Goal: Task Accomplishment & Management: Manage account settings

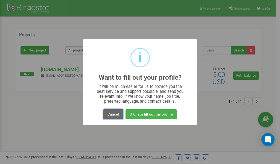
click at [115, 115] on button "Cancel" at bounding box center [113, 114] width 20 height 10
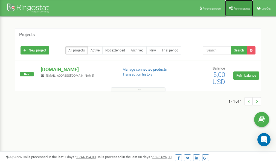
click at [238, 10] on span "Profile settings" at bounding box center [241, 8] width 17 height 3
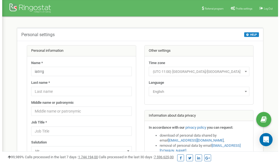
scroll to position [27, 0]
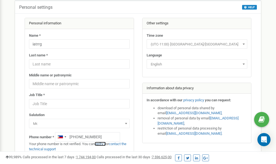
click at [103, 143] on link "verify it" at bounding box center [100, 144] width 11 height 4
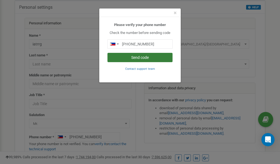
click at [143, 57] on button "Send code" at bounding box center [139, 57] width 65 height 9
